Goal: Find specific page/section

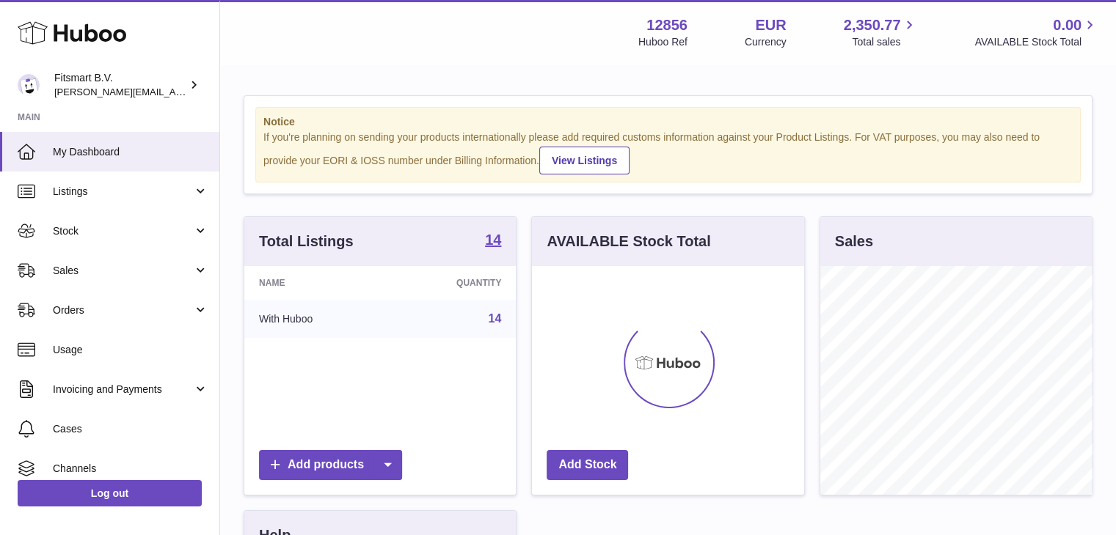
scroll to position [229, 272]
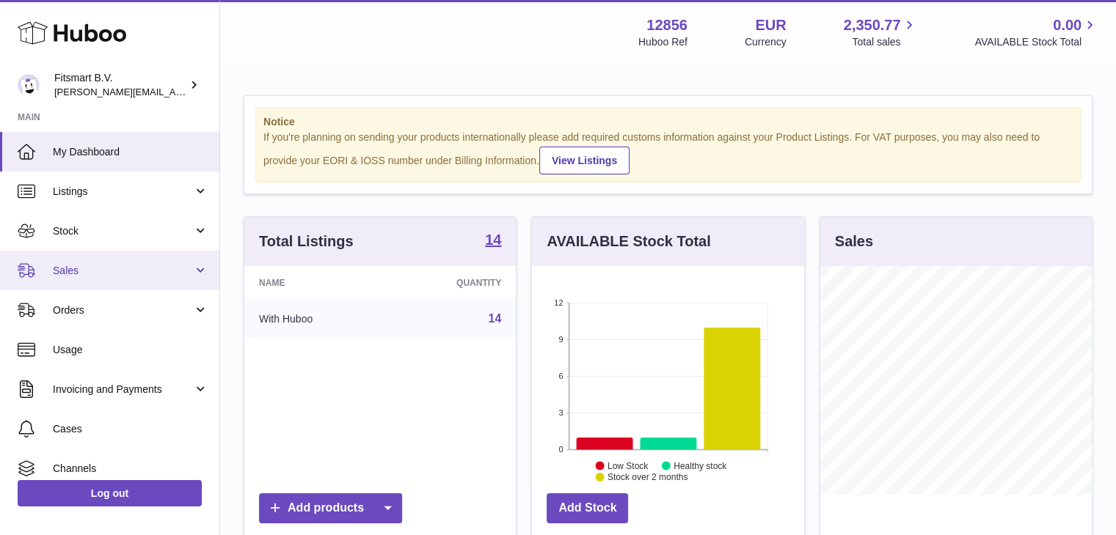
click at [134, 265] on span "Sales" at bounding box center [123, 271] width 140 height 14
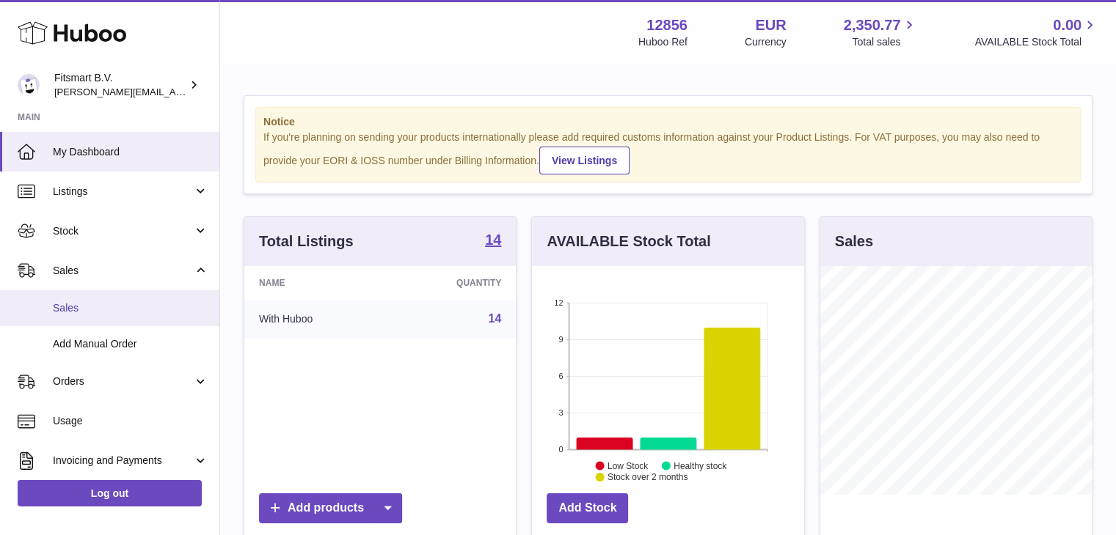
click at [94, 320] on link "Sales" at bounding box center [109, 308] width 219 height 36
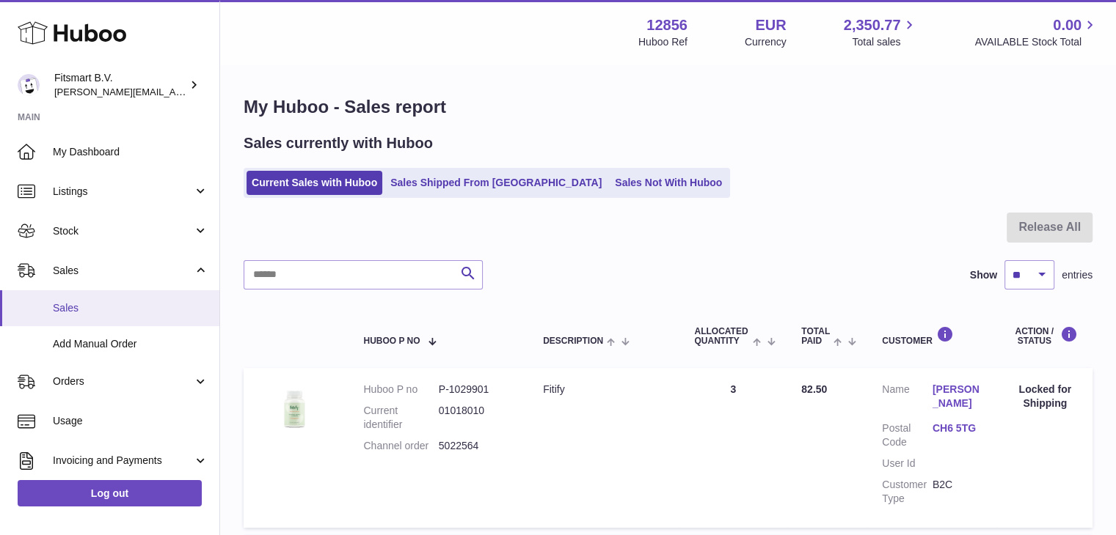
click at [106, 306] on span "Sales" at bounding box center [131, 308] width 156 height 14
click at [152, 186] on span "Listings" at bounding box center [123, 192] width 140 height 14
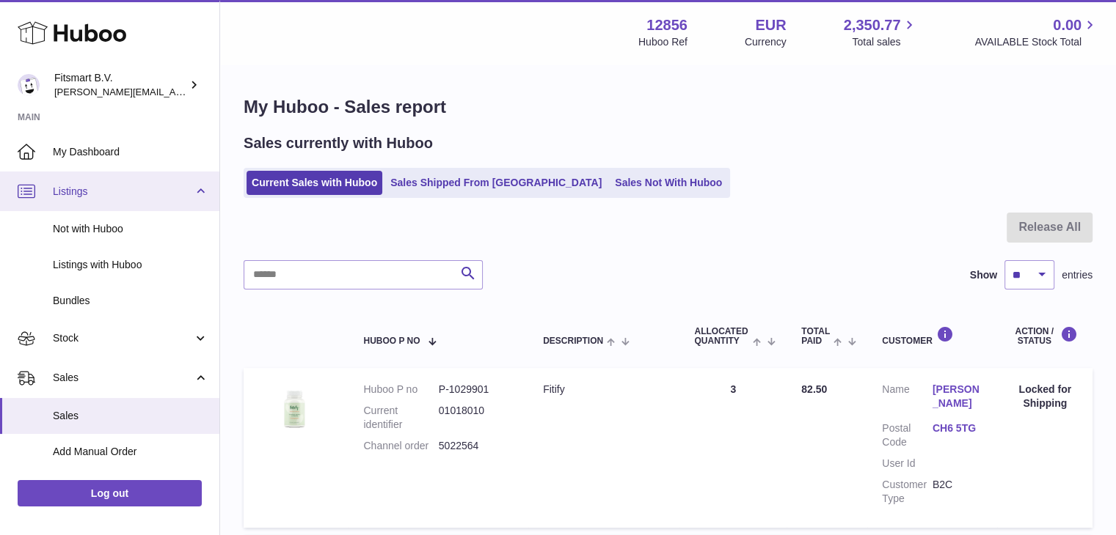
click at [152, 186] on span "Listings" at bounding box center [123, 192] width 140 height 14
